Goal: Task Accomplishment & Management: Use online tool/utility

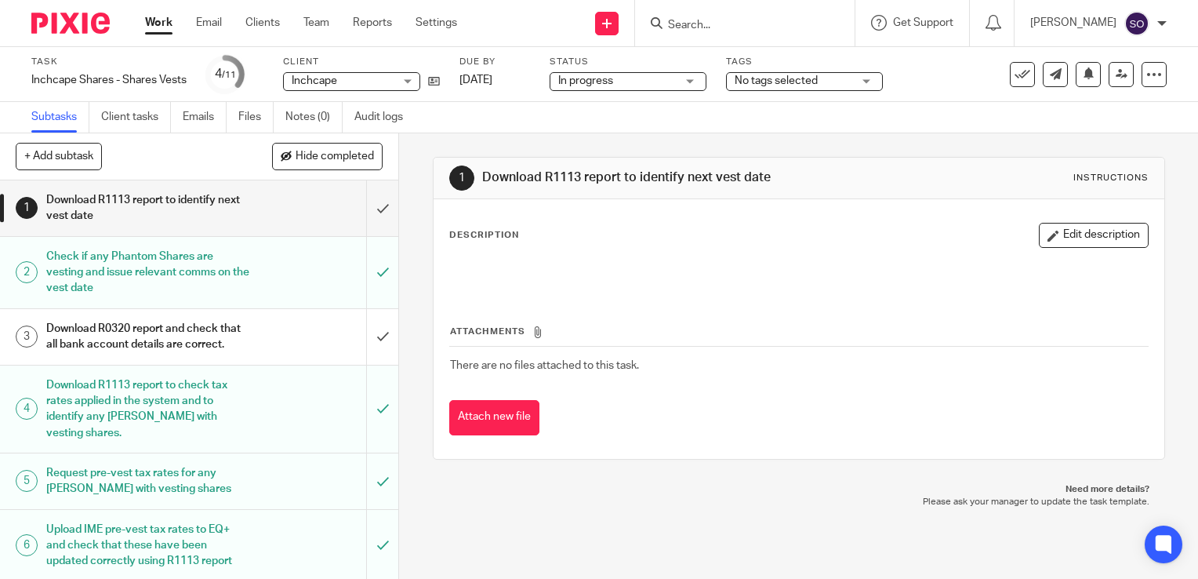
scroll to position [220, 0]
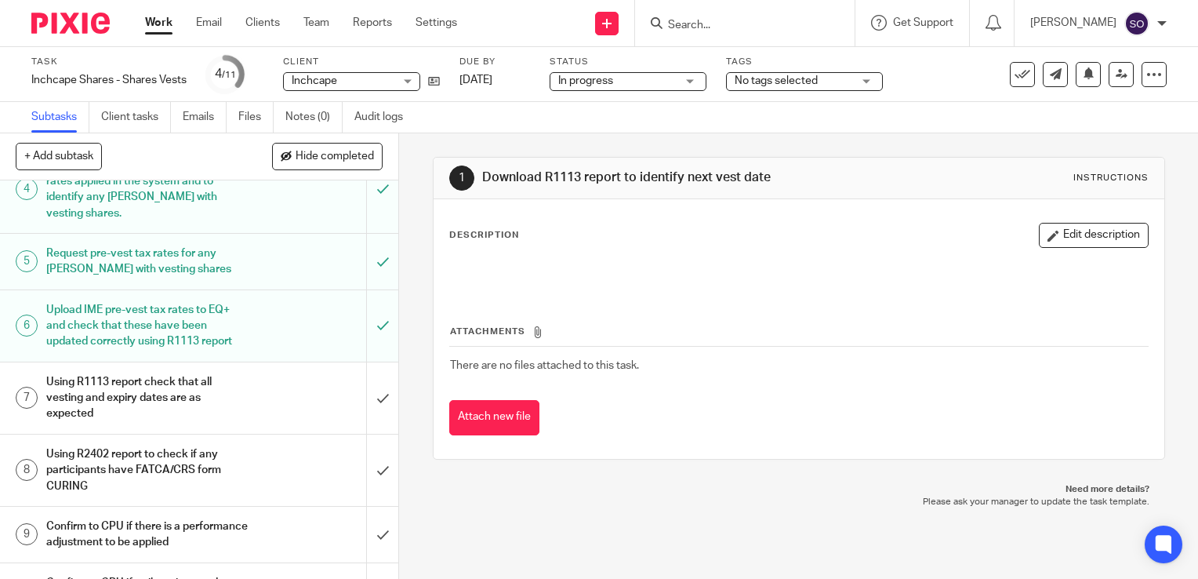
click at [169, 24] on link "Work" at bounding box center [158, 23] width 27 height 16
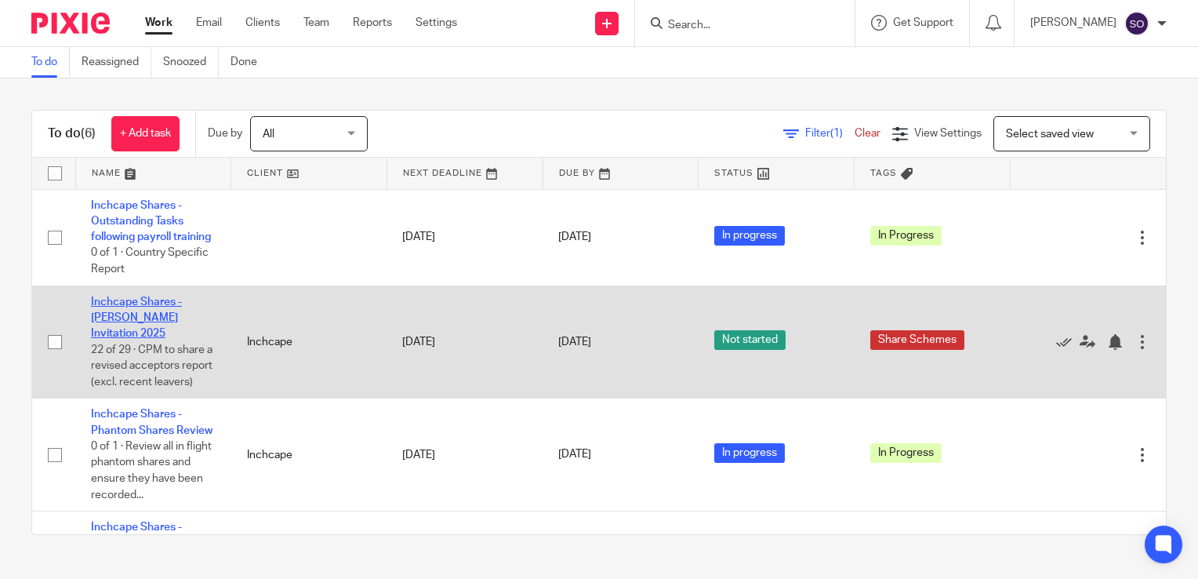
click at [125, 318] on link "Inchcape Shares - [PERSON_NAME] Invitation 2025" at bounding box center [136, 317] width 91 height 43
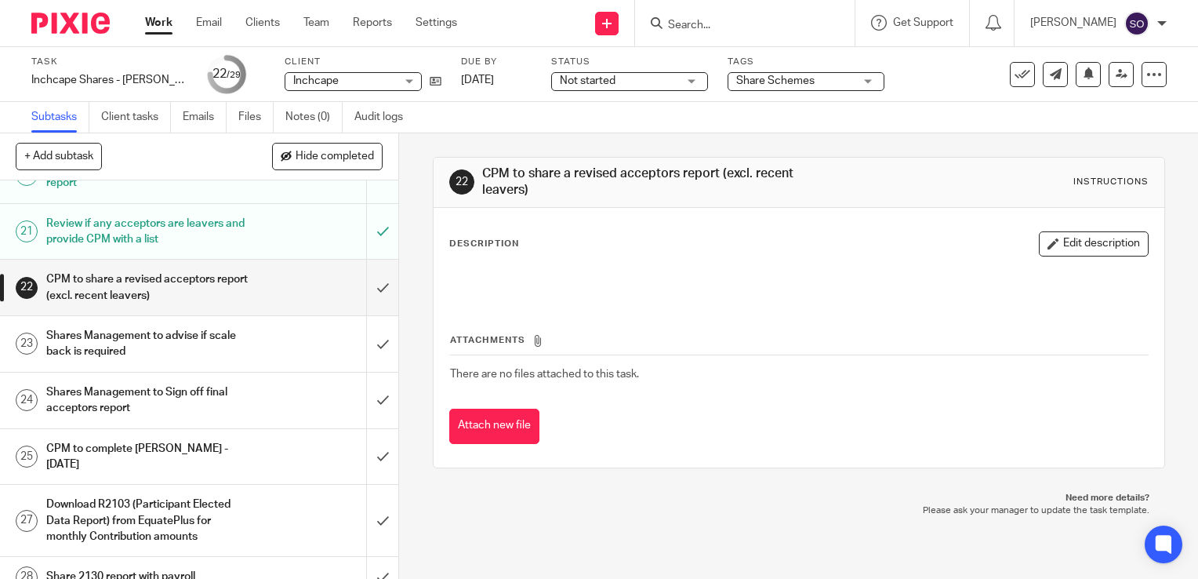
scroll to position [1055, 0]
click at [367, 314] on input "submit" at bounding box center [199, 342] width 398 height 56
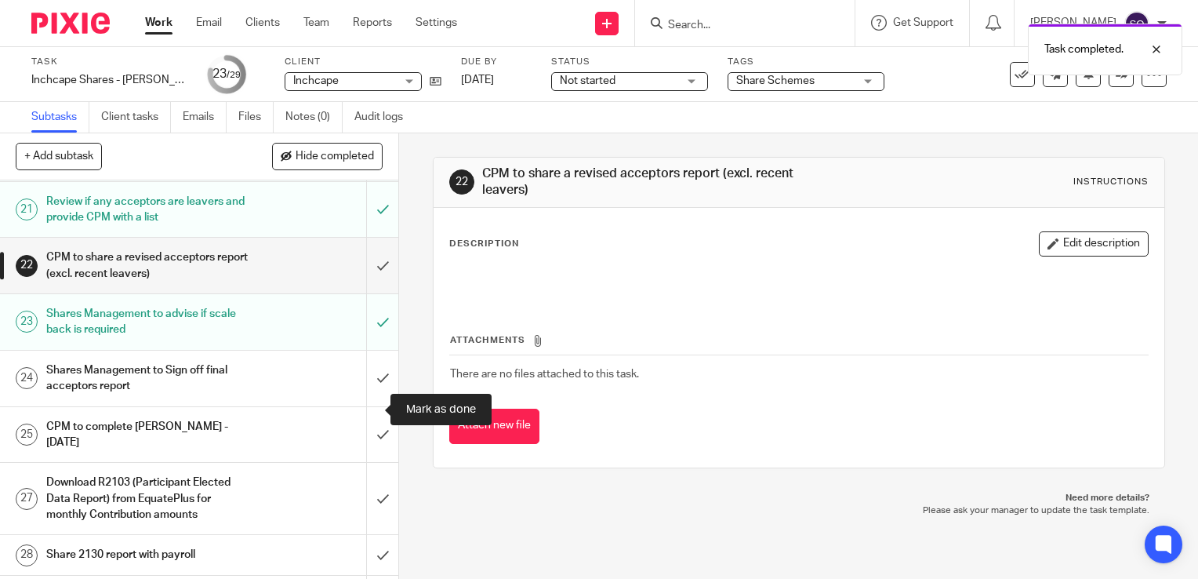
scroll to position [1050, 0]
